Goal: Task Accomplishment & Management: Manage account settings

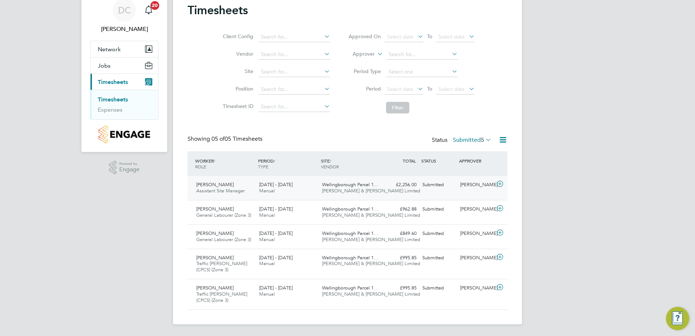
click at [501, 184] on icon at bounding box center [500, 184] width 9 height 6
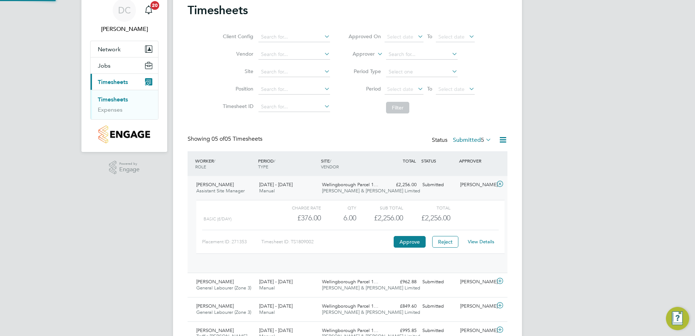
scroll to position [12, 71]
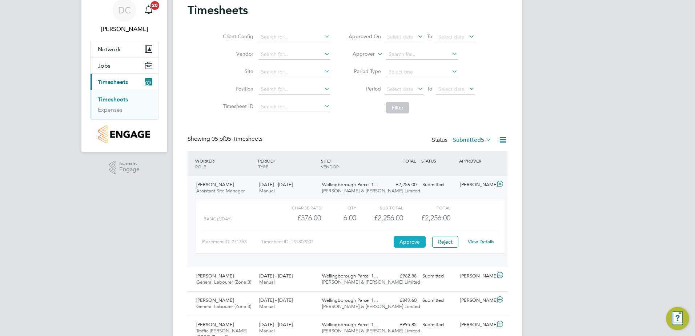
click at [414, 242] on button "Approve" at bounding box center [410, 242] width 32 height 12
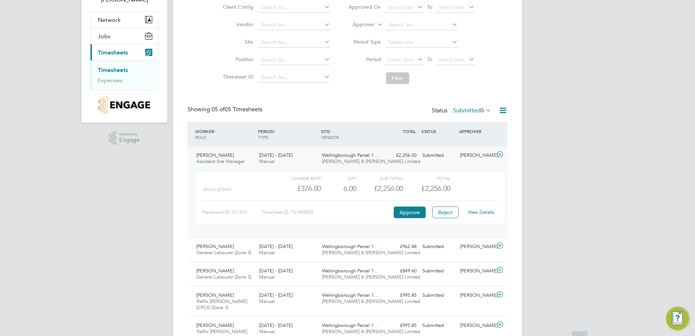
scroll to position [96, 0]
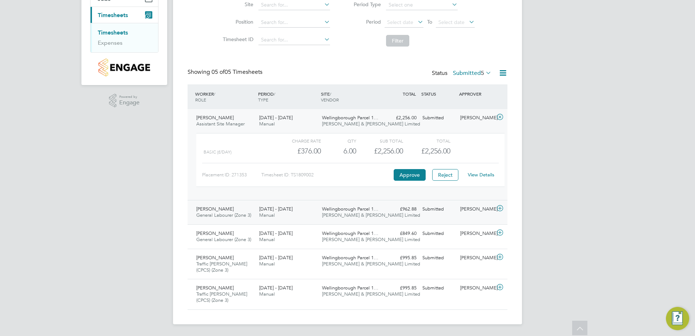
click at [501, 207] on icon at bounding box center [500, 208] width 9 height 6
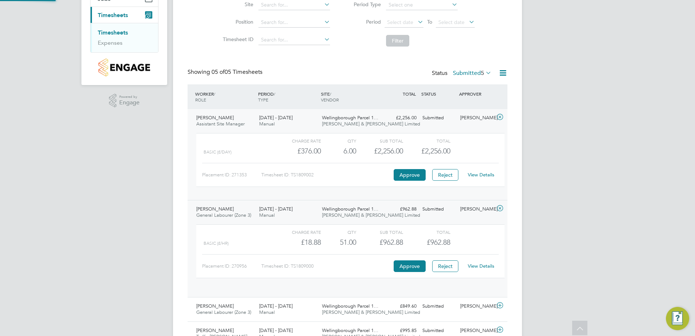
scroll to position [12, 71]
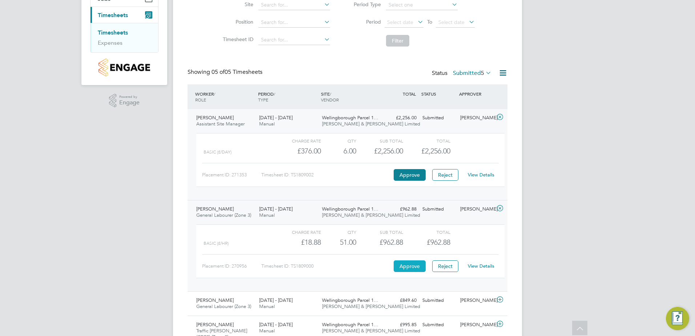
click at [409, 263] on button "Approve" at bounding box center [410, 266] width 32 height 12
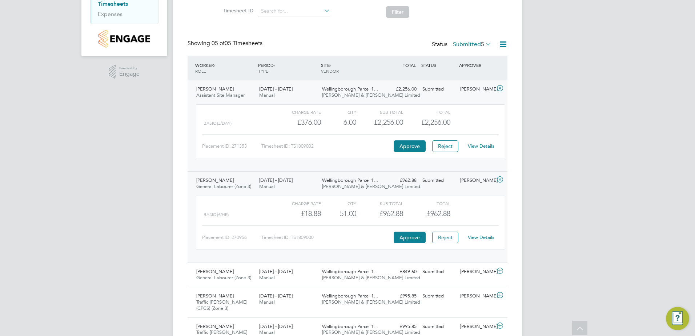
scroll to position [163, 0]
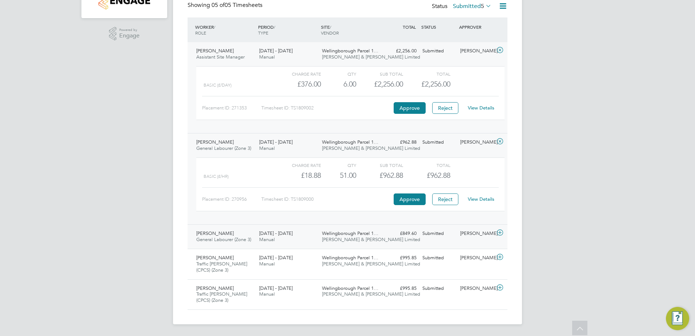
click at [497, 233] on icon at bounding box center [500, 233] width 9 height 6
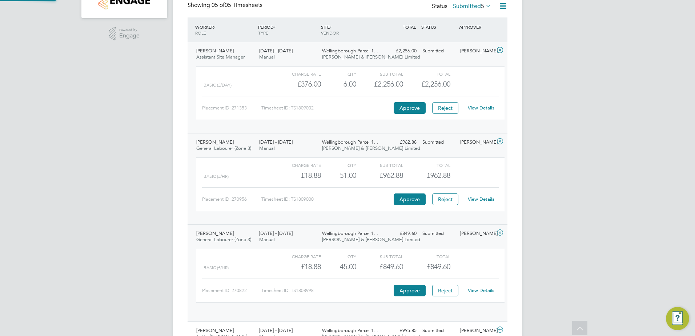
scroll to position [12, 71]
click at [417, 292] on button "Approve" at bounding box center [410, 291] width 32 height 12
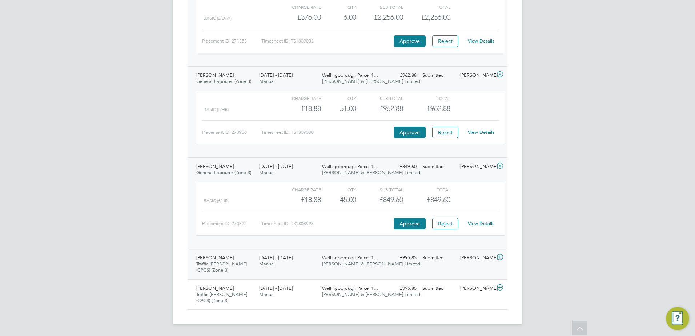
click at [505, 257] on div at bounding box center [501, 258] width 13 height 12
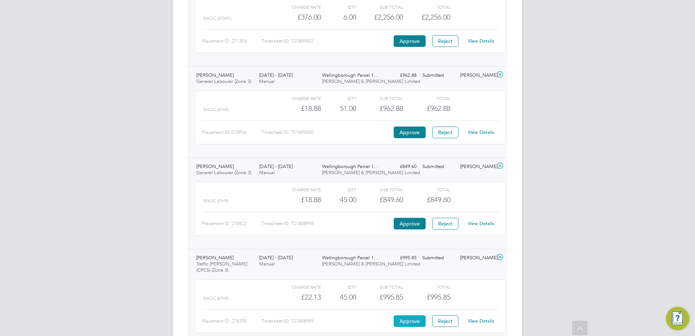
click at [406, 322] on button "Approve" at bounding box center [410, 321] width 32 height 12
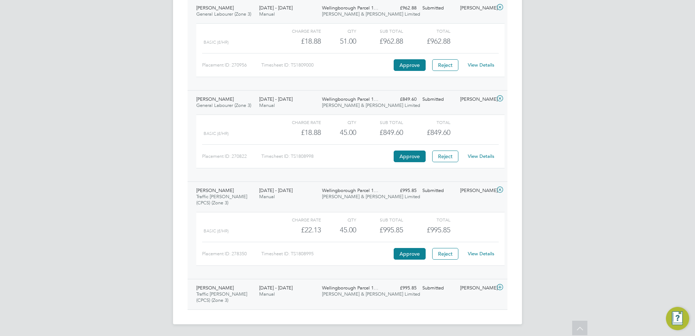
click at [501, 287] on icon at bounding box center [500, 287] width 9 height 6
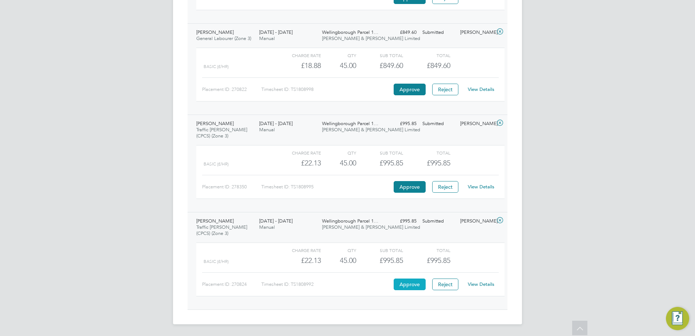
click at [415, 287] on button "Approve" at bounding box center [410, 285] width 32 height 12
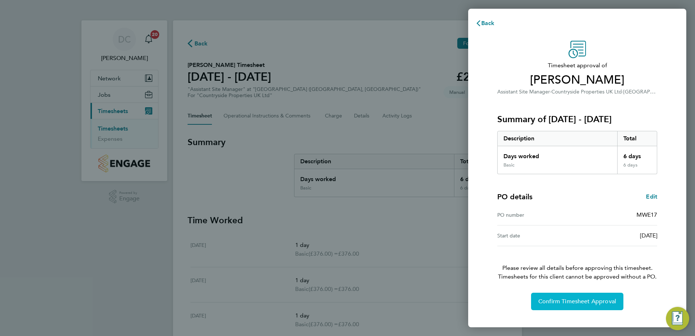
click at [561, 302] on span "Confirm Timesheet Approval" at bounding box center [578, 301] width 78 height 7
click at [598, 302] on span "Confirm Timesheet Approval" at bounding box center [578, 301] width 78 height 7
click at [563, 300] on span "Confirm Timesheet Approval" at bounding box center [578, 301] width 78 height 7
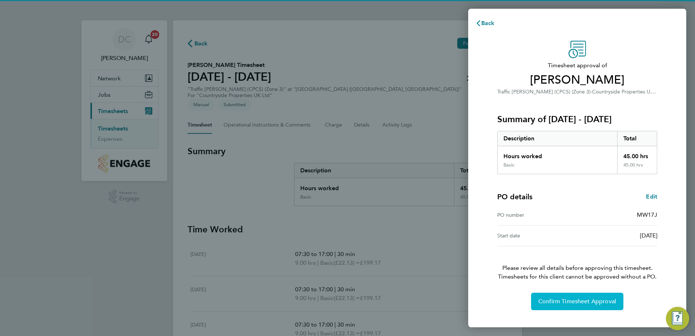
click at [578, 299] on span "Confirm Timesheet Approval" at bounding box center [578, 301] width 78 height 7
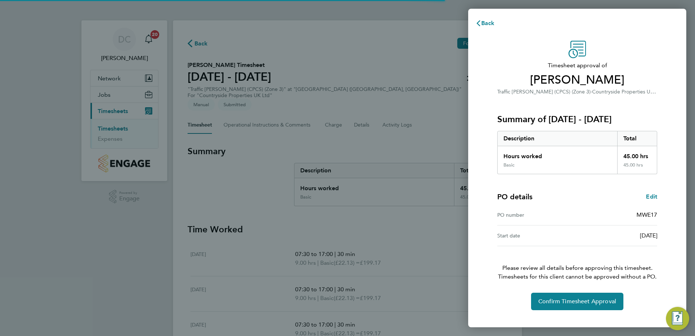
click at [542, 292] on div "Timesheet approval of [PERSON_NAME] Traffic [PERSON_NAME] (CPCS) (Zone 3) · Cou…" at bounding box center [577, 176] width 177 height 270
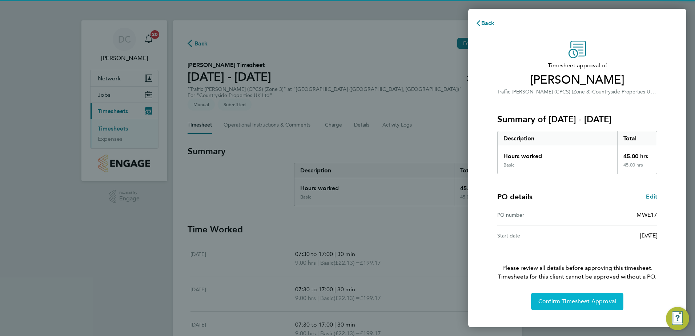
click at [547, 296] on button "Confirm Timesheet Approval" at bounding box center [577, 301] width 92 height 17
